Goal: Transaction & Acquisition: Purchase product/service

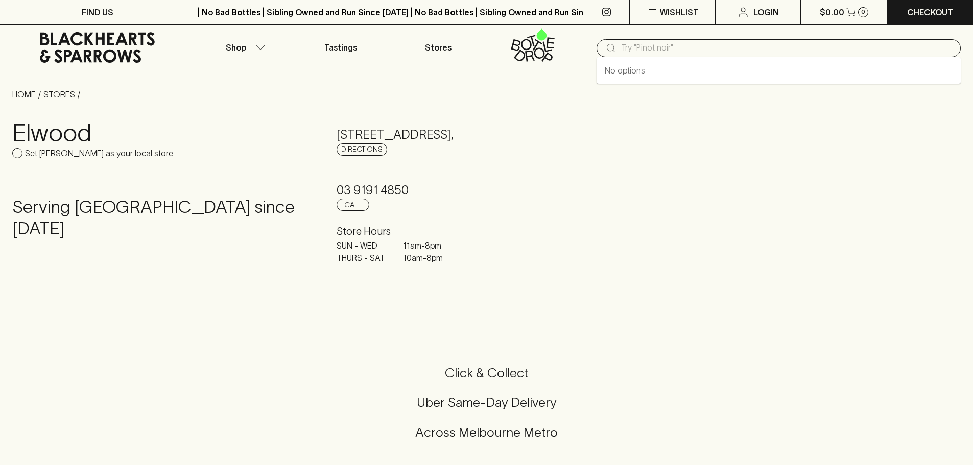
click at [648, 43] on input "text" at bounding box center [786, 48] width 331 height 16
click at [635, 64] on link "Tanqueray Gin" at bounding box center [631, 70] width 53 height 12
type input "Tanqueray Gin"
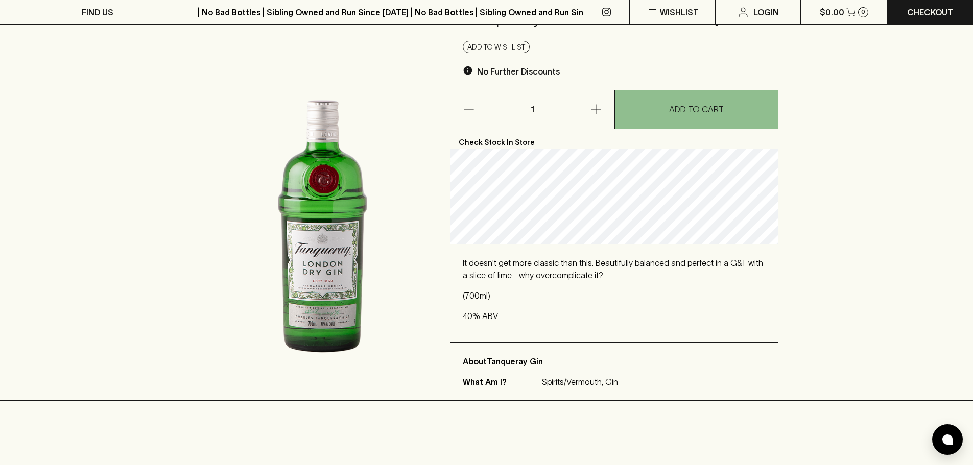
scroll to position [51, 0]
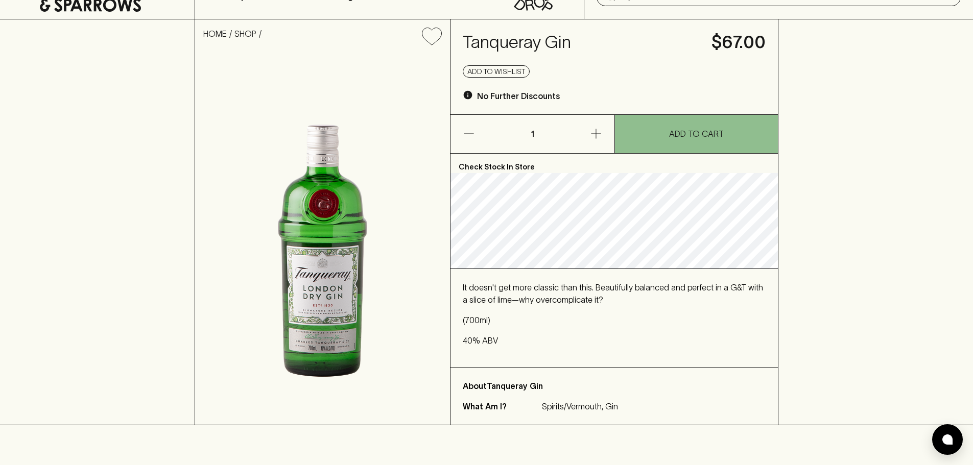
click at [876, 120] on div "HOME SHOP Tanqueray Gin $67.00 Add to wishlist No Further Discounts 1 ADD TO CA…" at bounding box center [486, 222] width 973 height 406
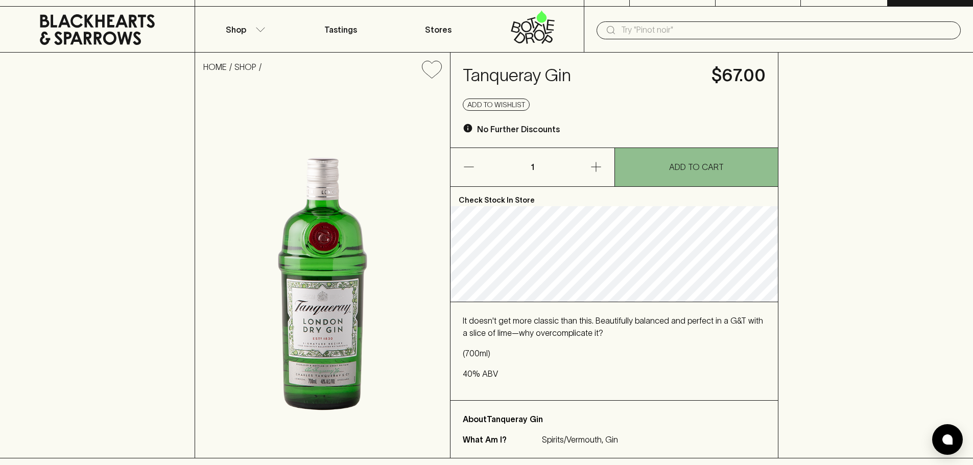
scroll to position [0, 0]
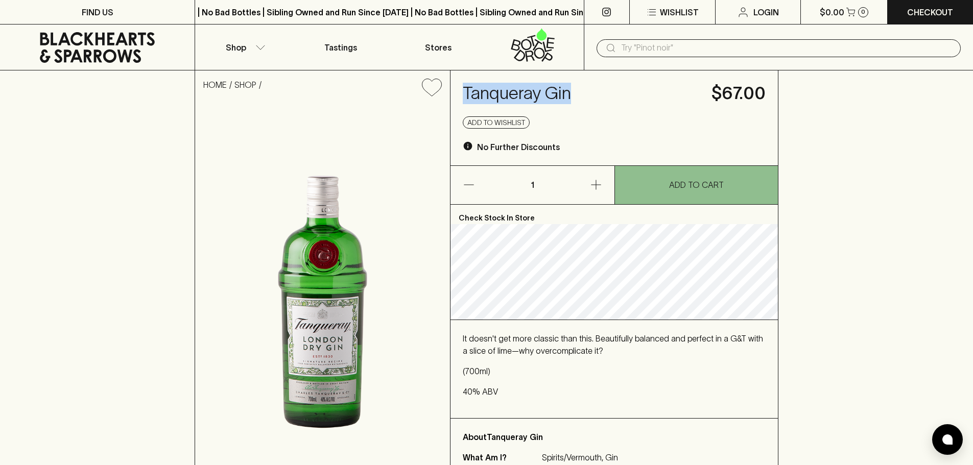
drag, startPoint x: 581, startPoint y: 92, endPoint x: 465, endPoint y: 92, distance: 115.9
click at [465, 92] on h4 "Tanqueray Gin" at bounding box center [581, 93] width 236 height 21
copy h4 "Tanqueray Gin"
